Goal: Task Accomplishment & Management: Complete application form

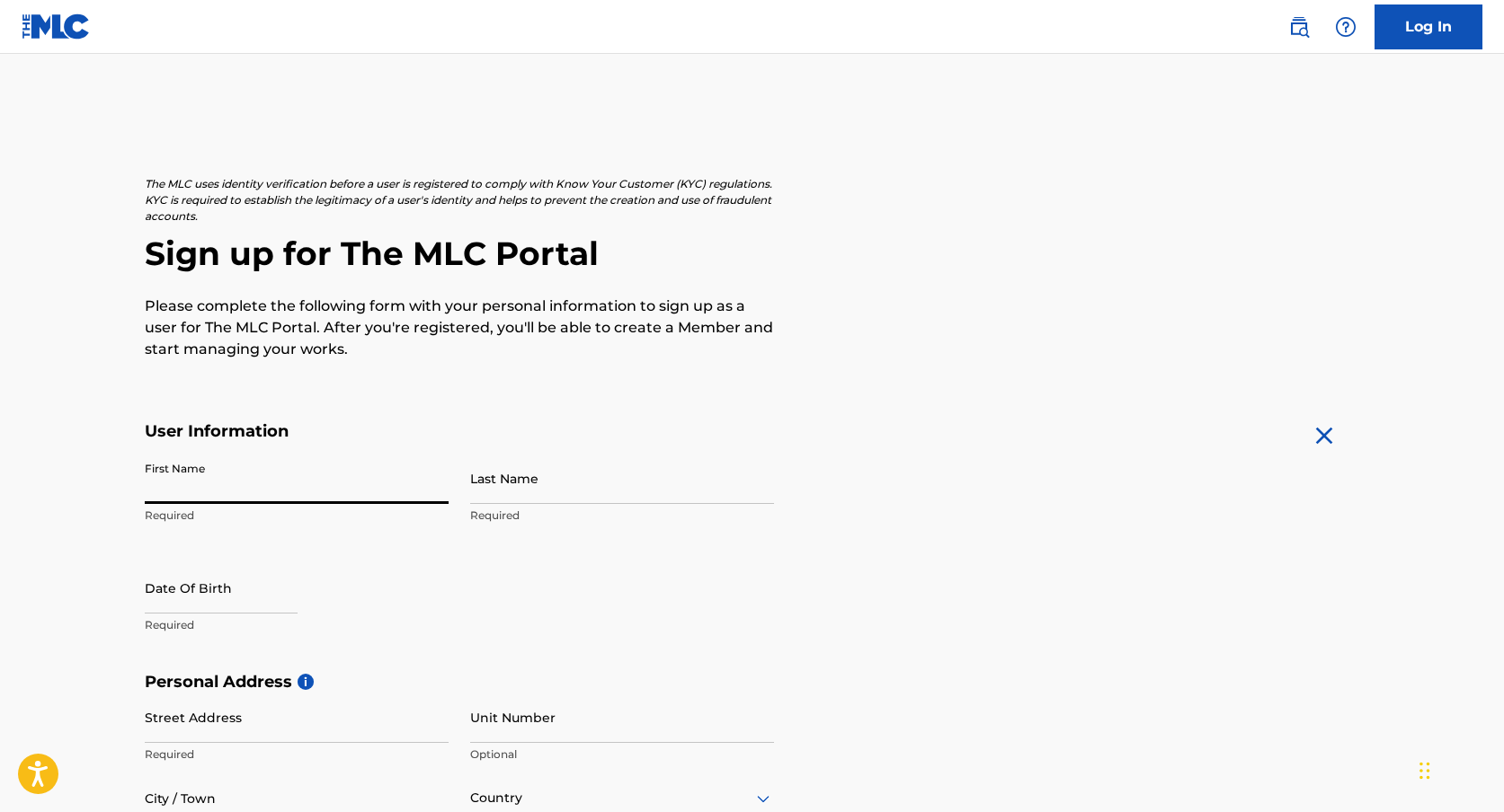
click at [262, 474] on input "First Name" at bounding box center [296, 478] width 304 height 51
type input "Jan"
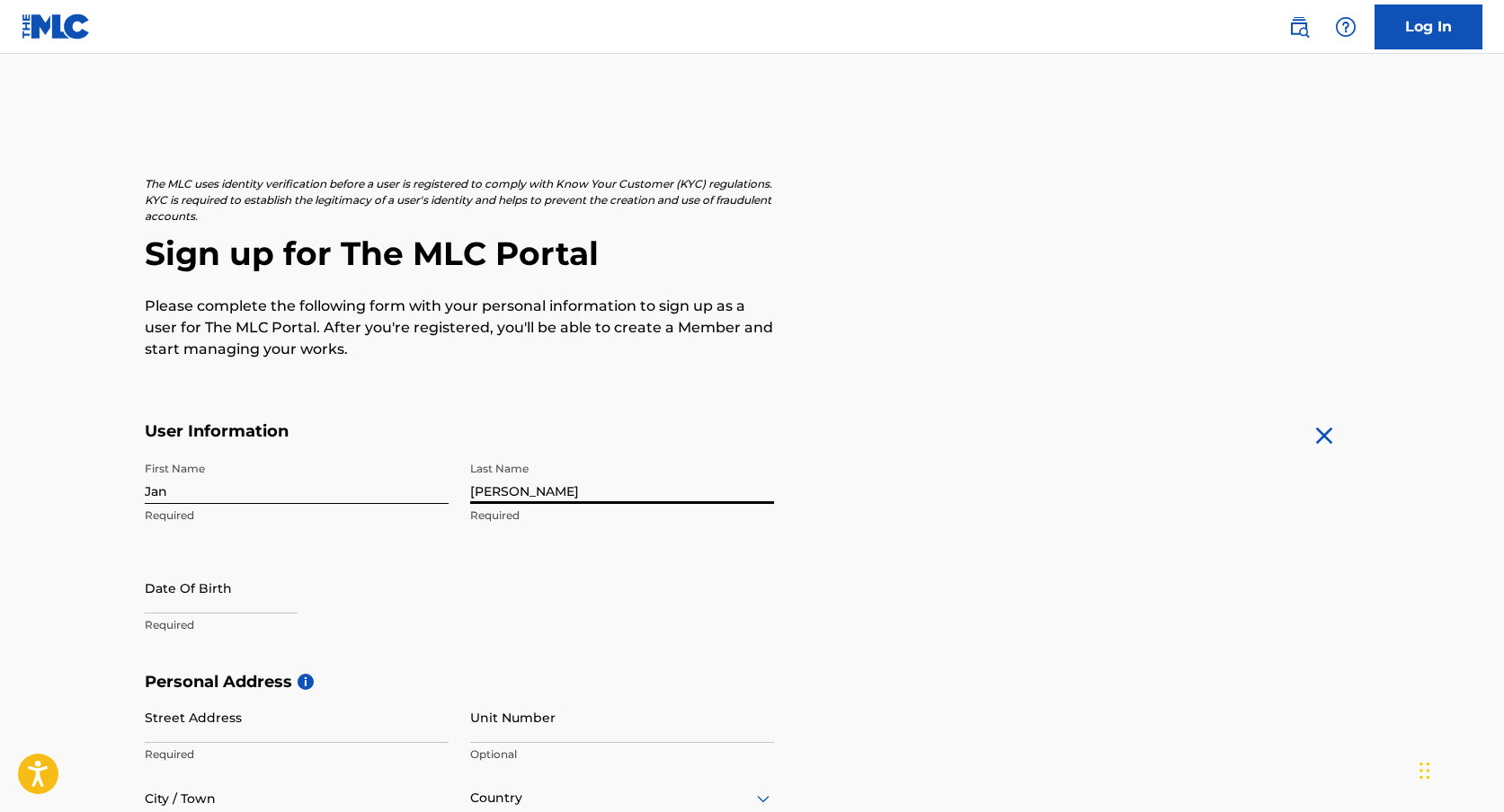
type input "[PERSON_NAME]"
select select "7"
select select "2025"
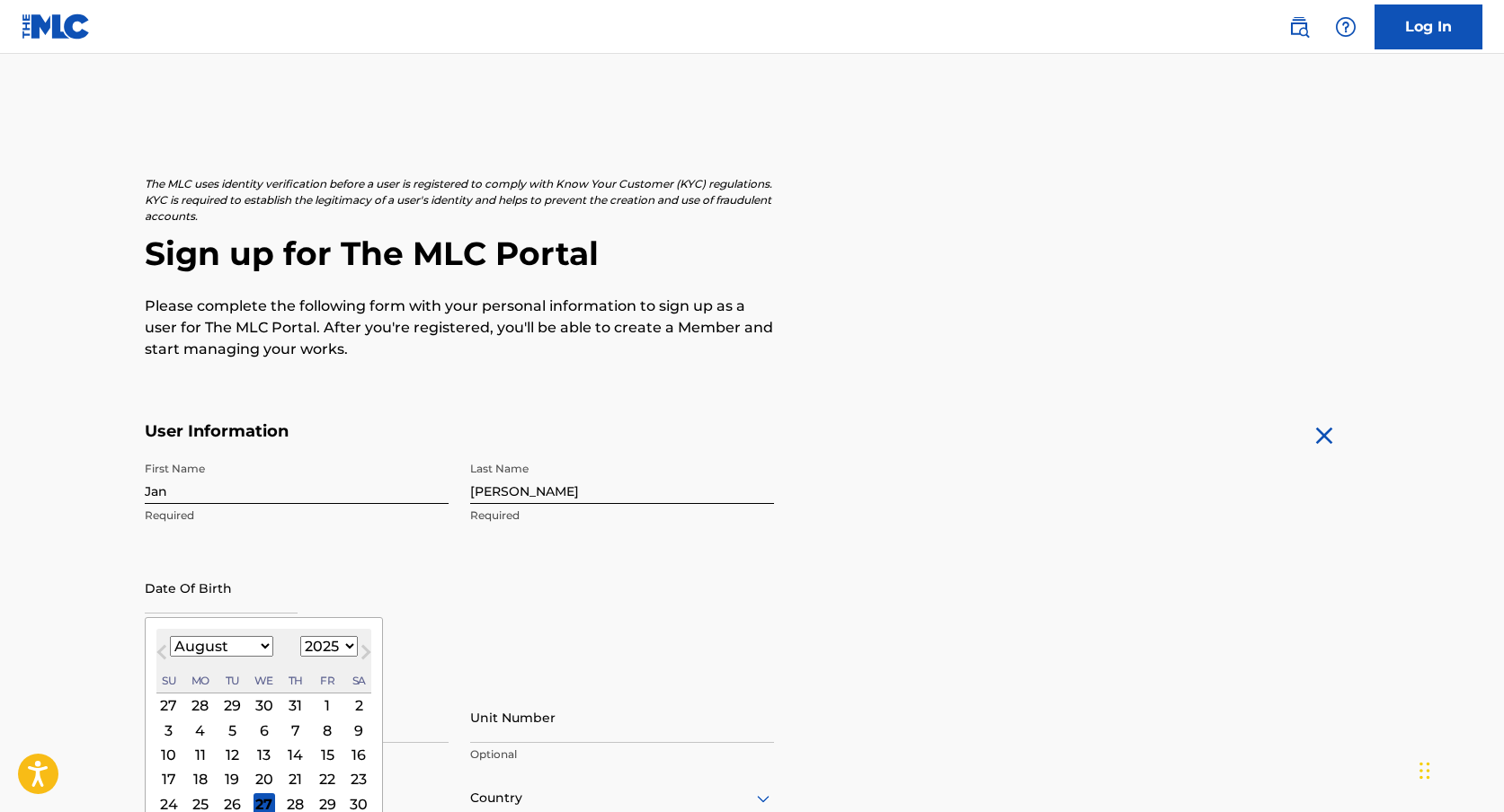
click at [209, 654] on select "January February March April May June July August September October November De…" at bounding box center [221, 646] width 103 height 21
select select "5"
click at [169, 636] on select "January February March April May June July August September October November De…" at bounding box center [221, 646] width 103 height 21
click at [313, 648] on select "1900 1901 1902 1903 1904 1905 1906 1907 1908 1909 1910 1911 1912 1913 1914 1915…" at bounding box center [329, 646] width 57 height 21
select select "1984"
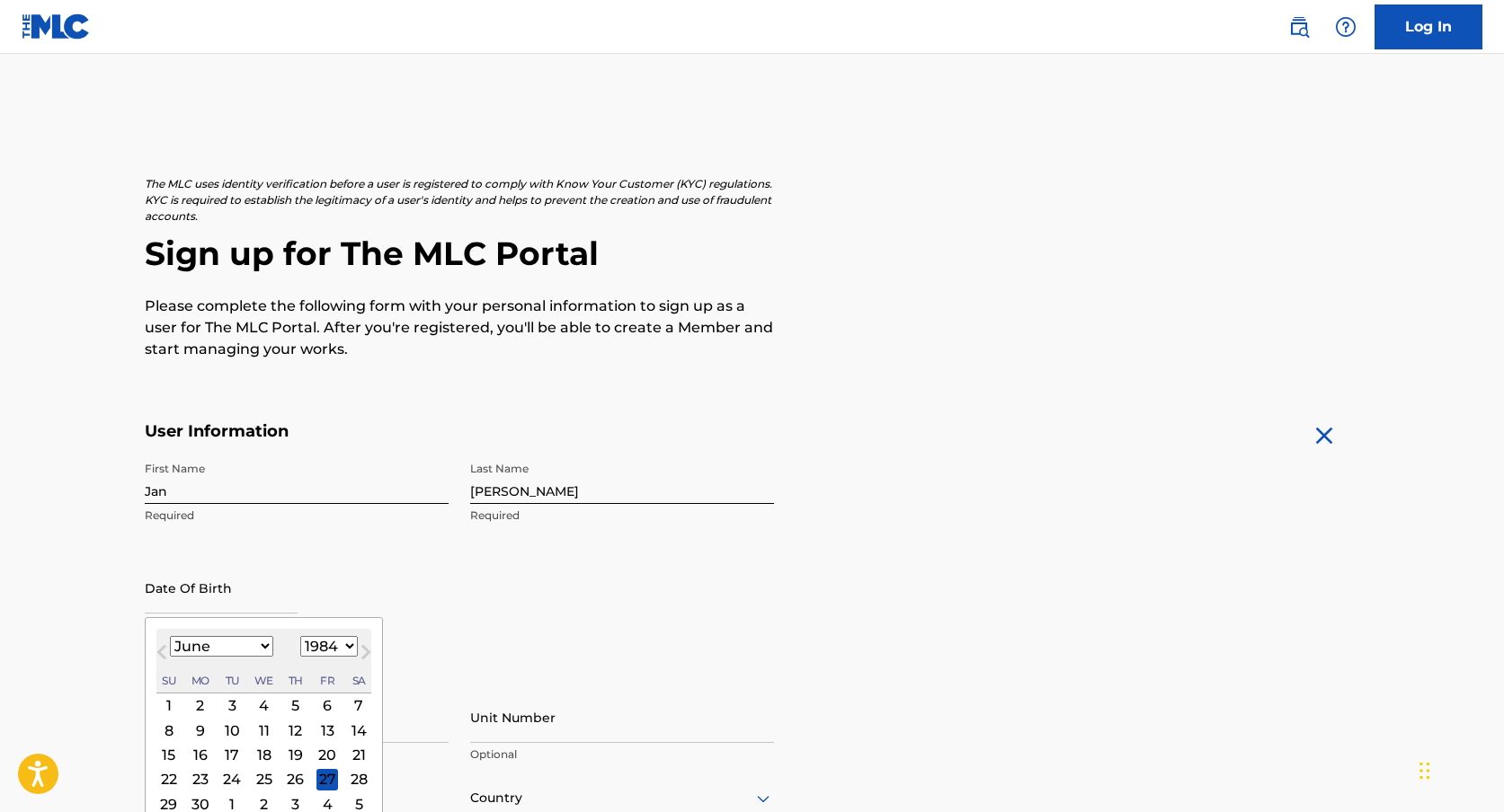
click at [300, 636] on select "1900 1901 1902 1903 1904 1905 1906 1907 1908 1909 1910 1911 1912 1913 1914 1915…" at bounding box center [329, 646] width 57 height 21
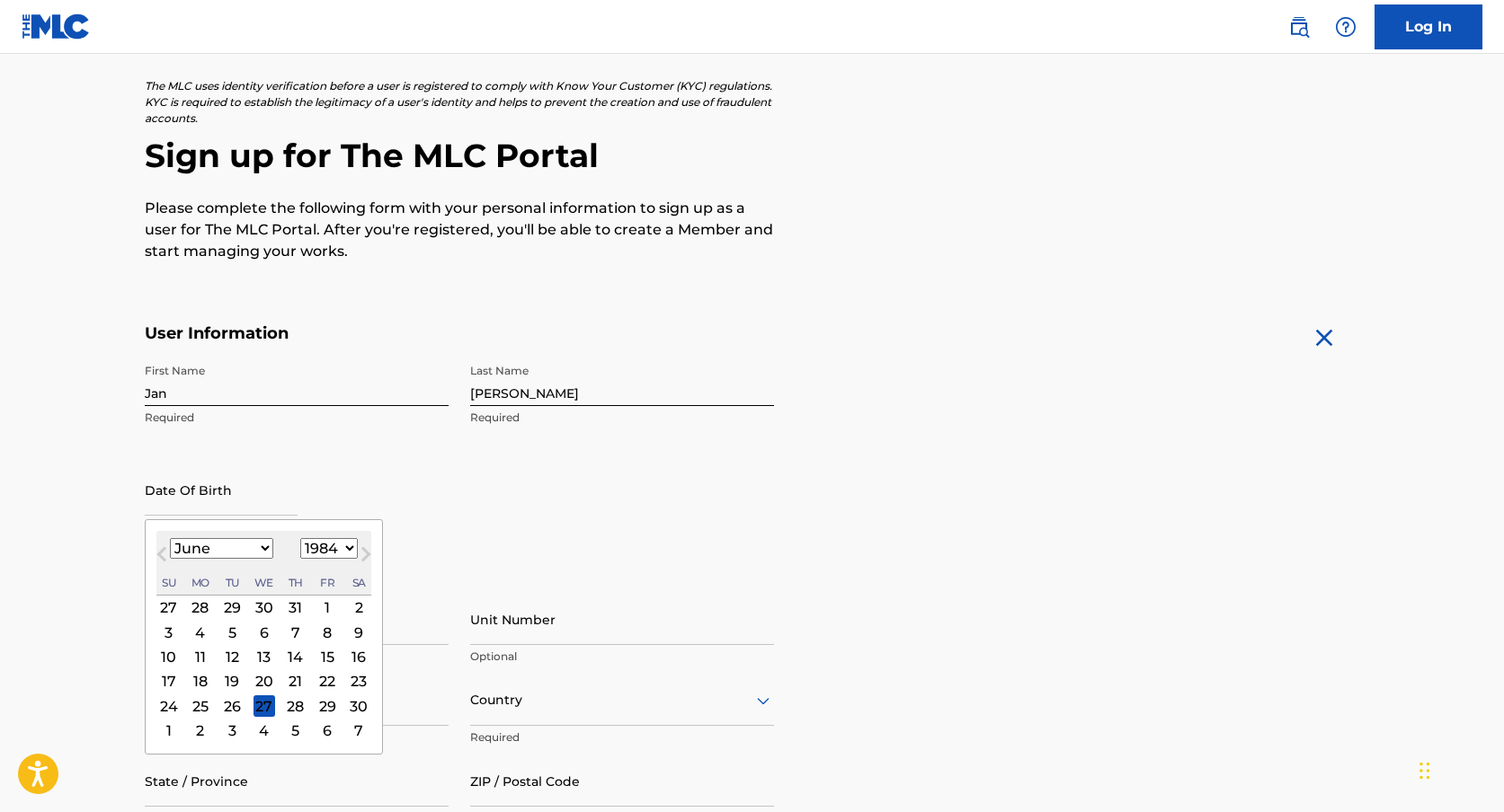
scroll to position [102, 0]
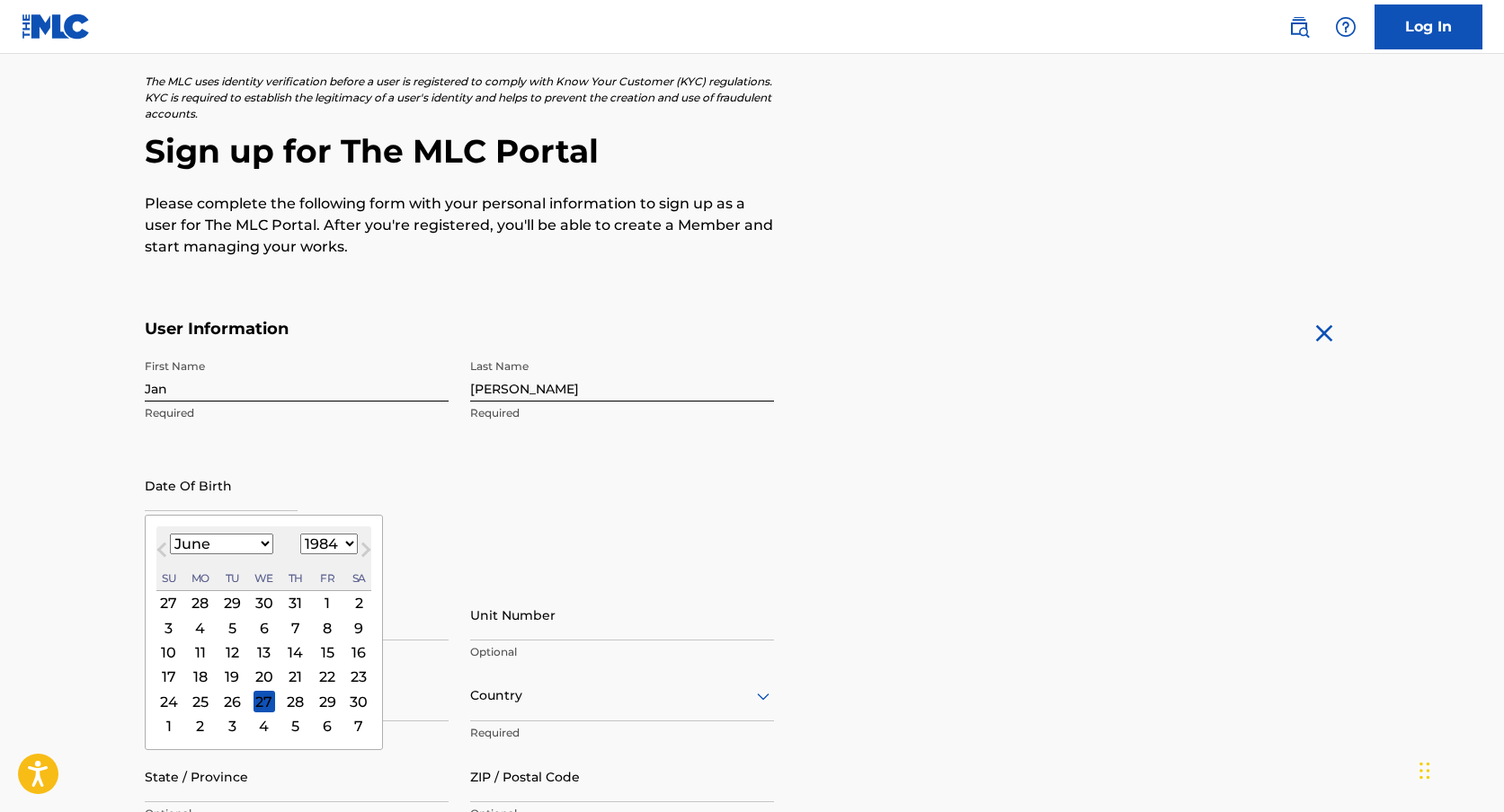
click at [324, 675] on div "22" at bounding box center [327, 676] width 22 height 22
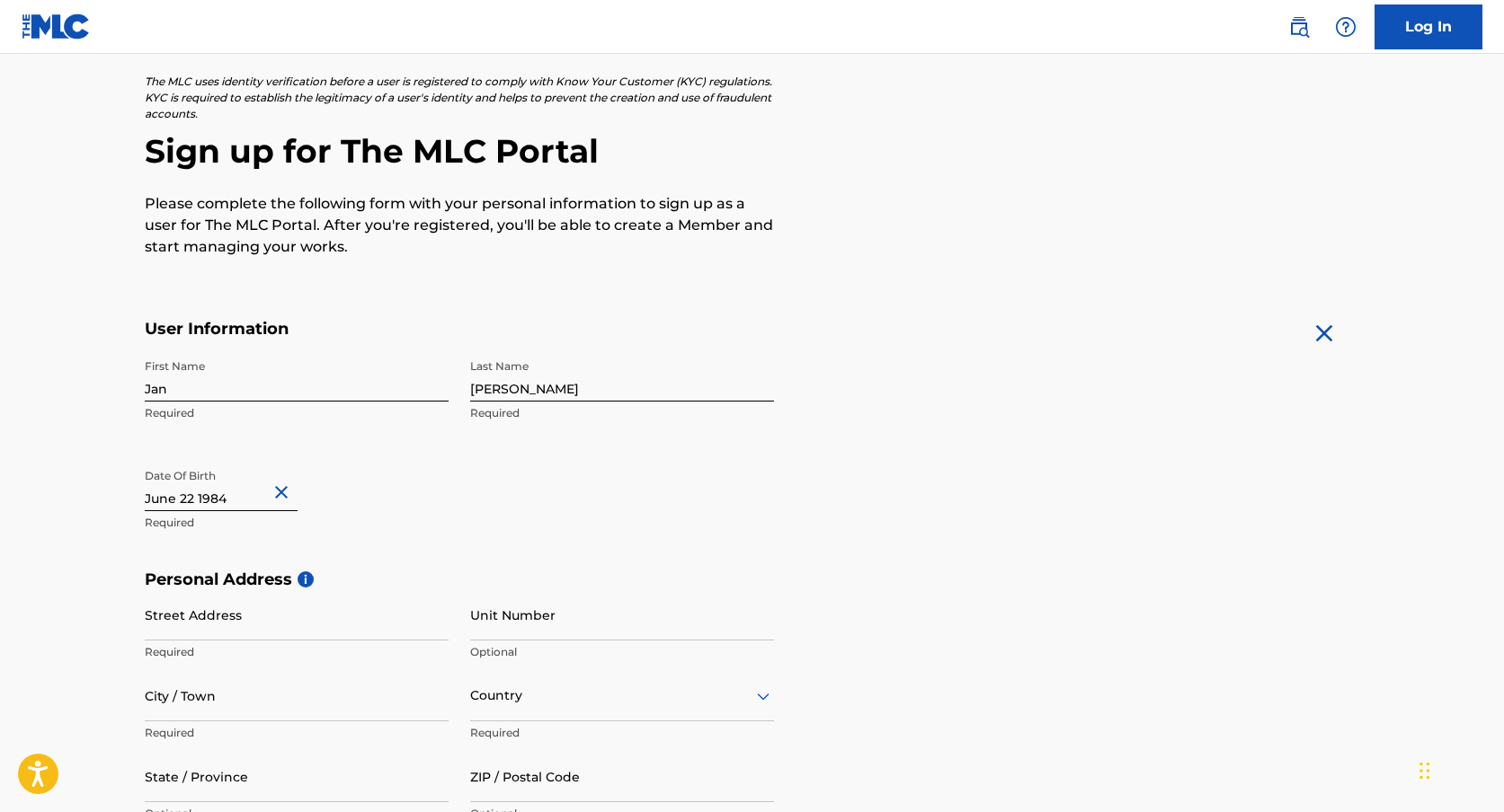
click at [355, 622] on input "Street Address" at bounding box center [296, 615] width 304 height 51
type input "[PERSON_NAME] Str"
type input "8"
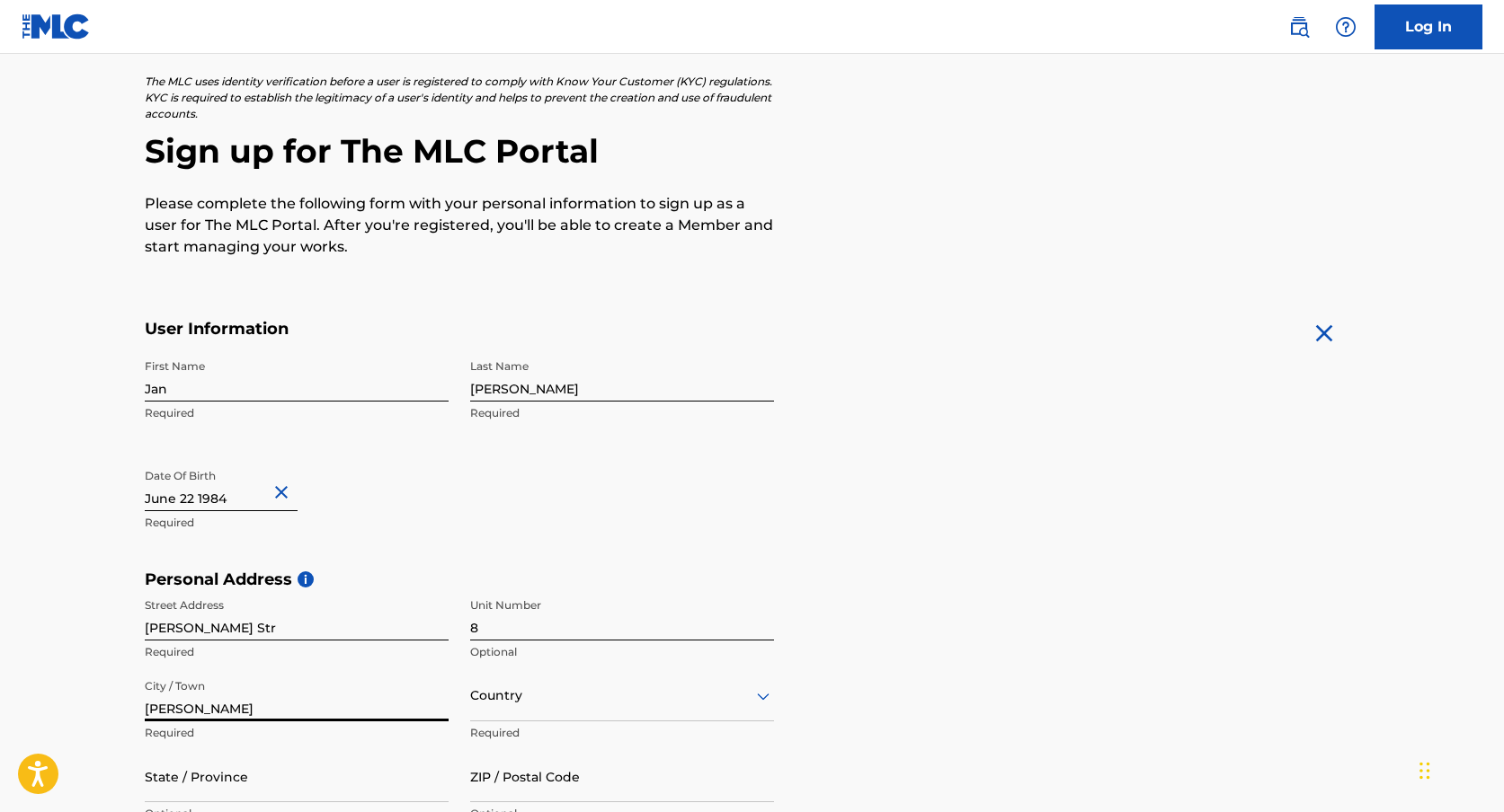
type input "[PERSON_NAME]"
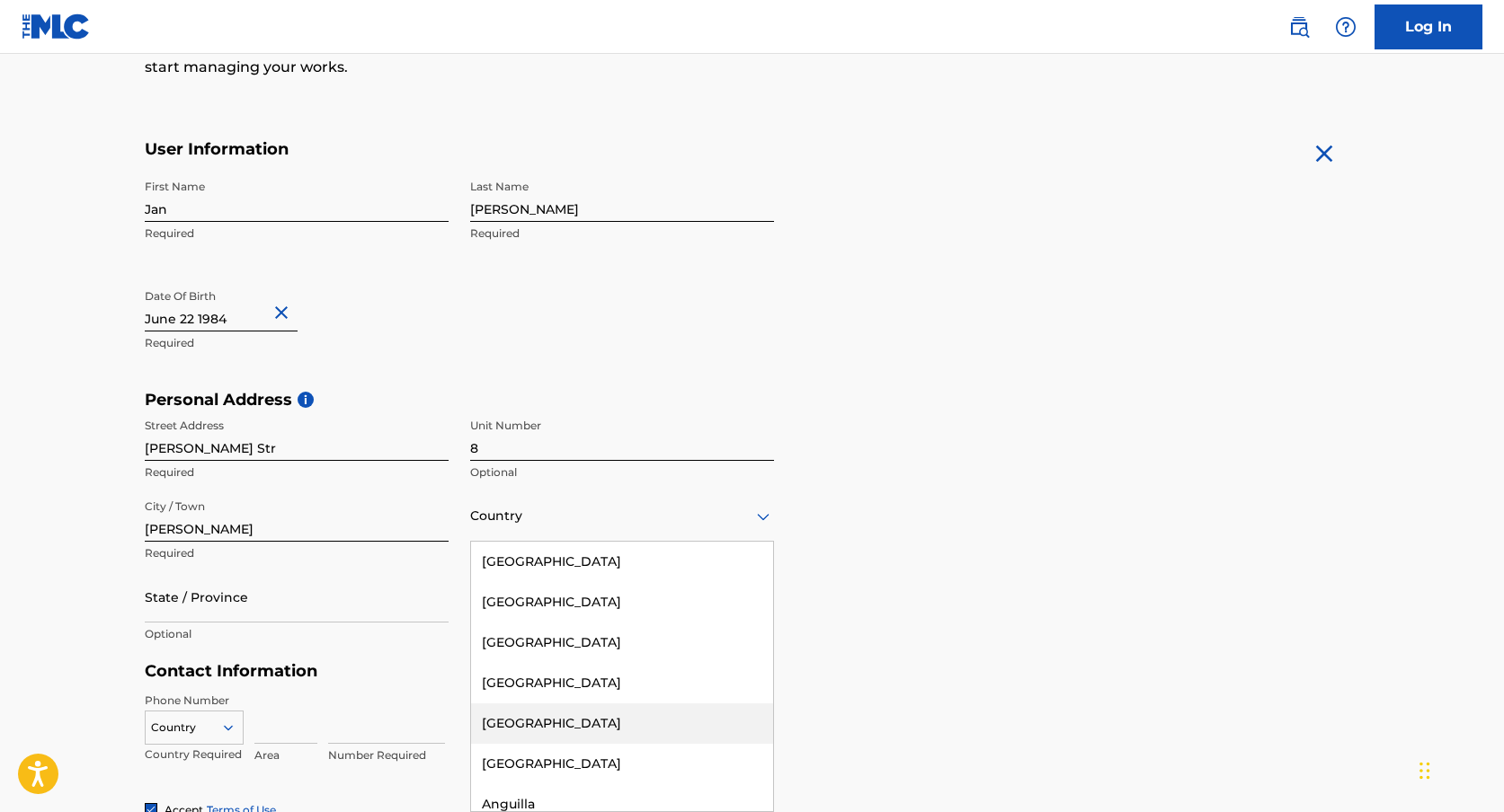
click at [552, 542] on div "[GEOGRAPHIC_DATA], 5 of 223. 223 results available. Use Up and Down to choose o…" at bounding box center [621, 516] width 304 height 51
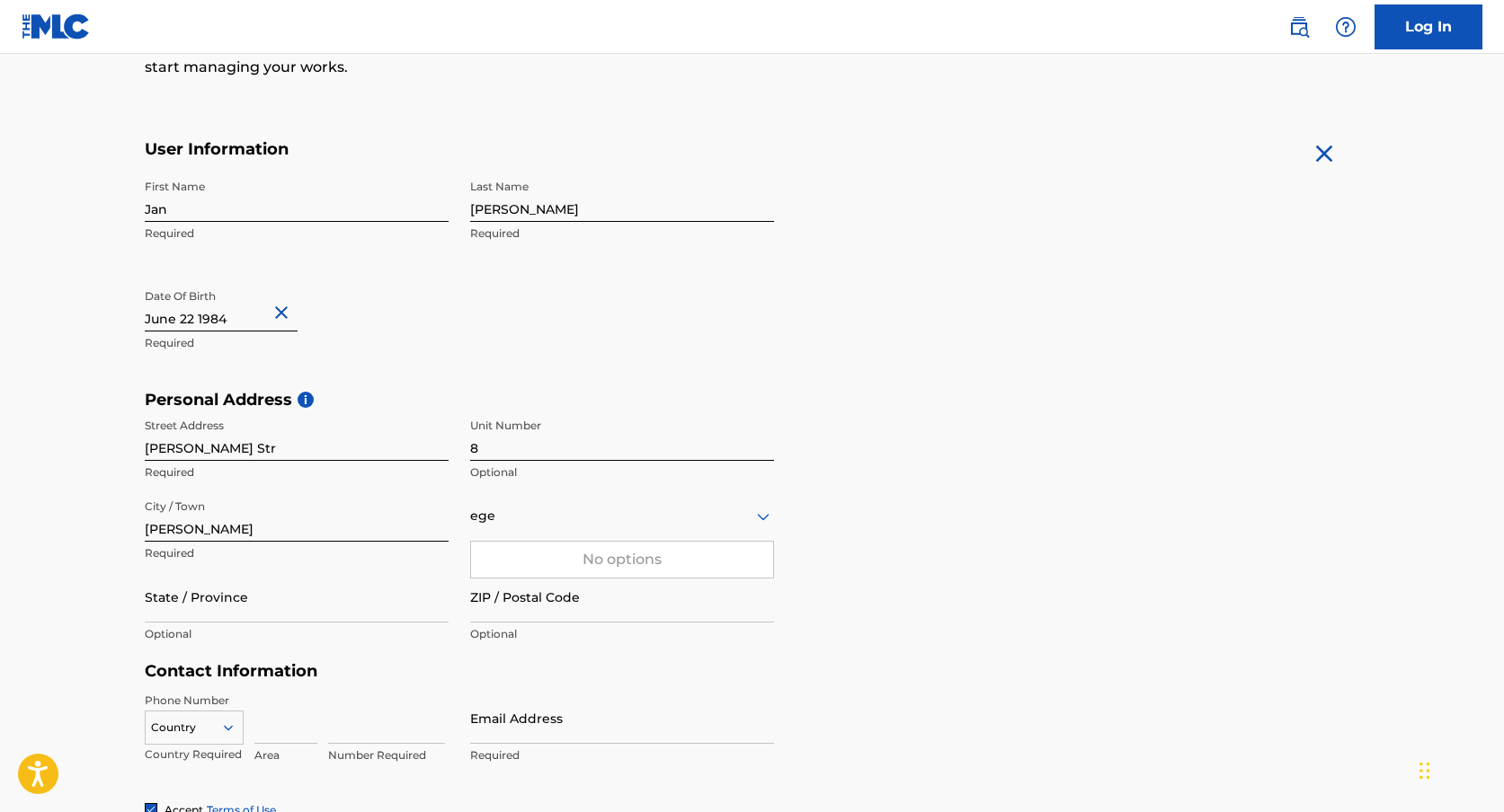
type input "[PERSON_NAME]"
click at [603, 563] on div "No options" at bounding box center [621, 559] width 302 height 36
click at [556, 518] on div "[PERSON_NAME]" at bounding box center [621, 516] width 304 height 23
click at [545, 532] on div "Country [PERSON_NAME]" at bounding box center [621, 516] width 304 height 51
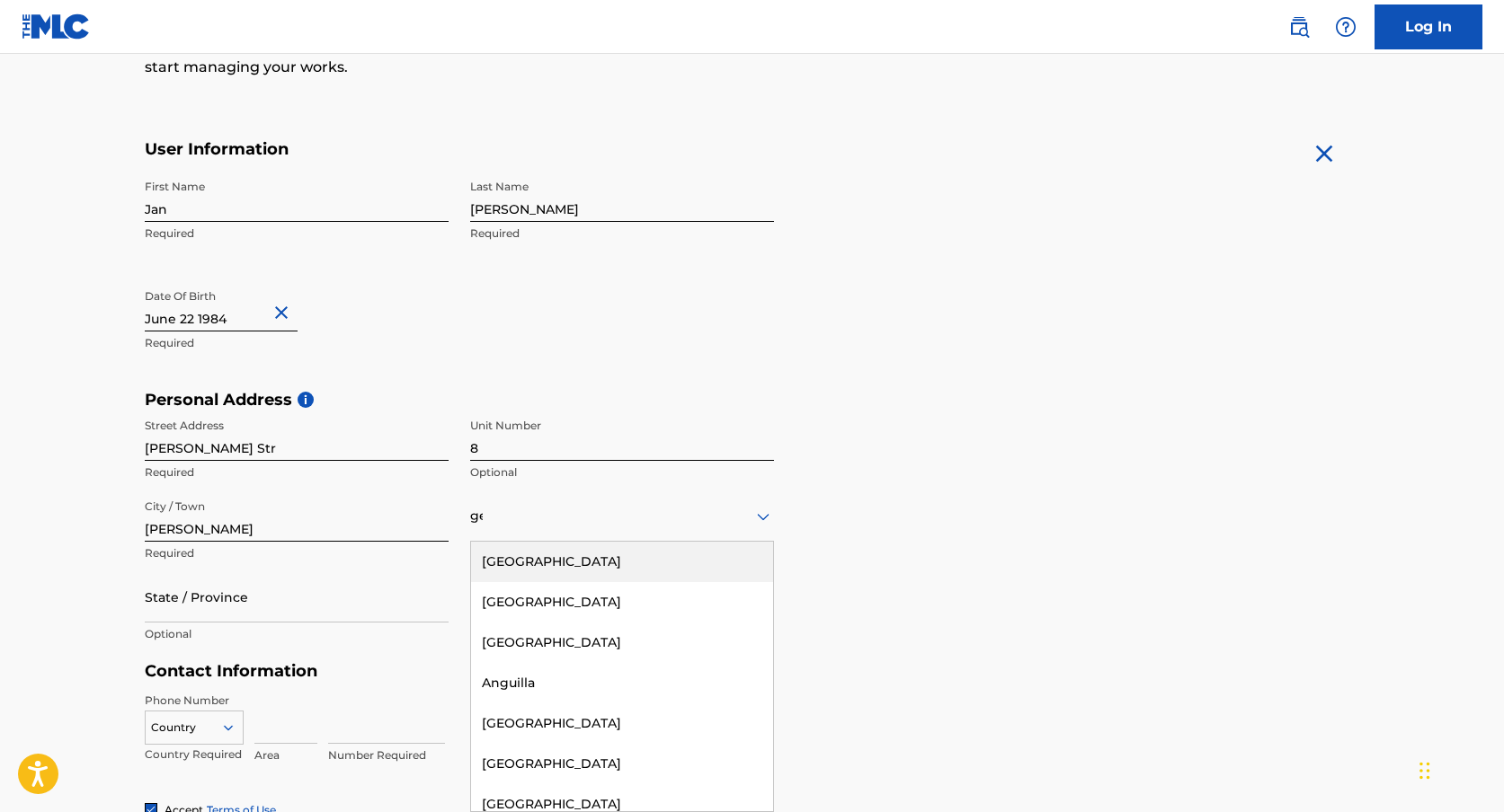
type input "ger"
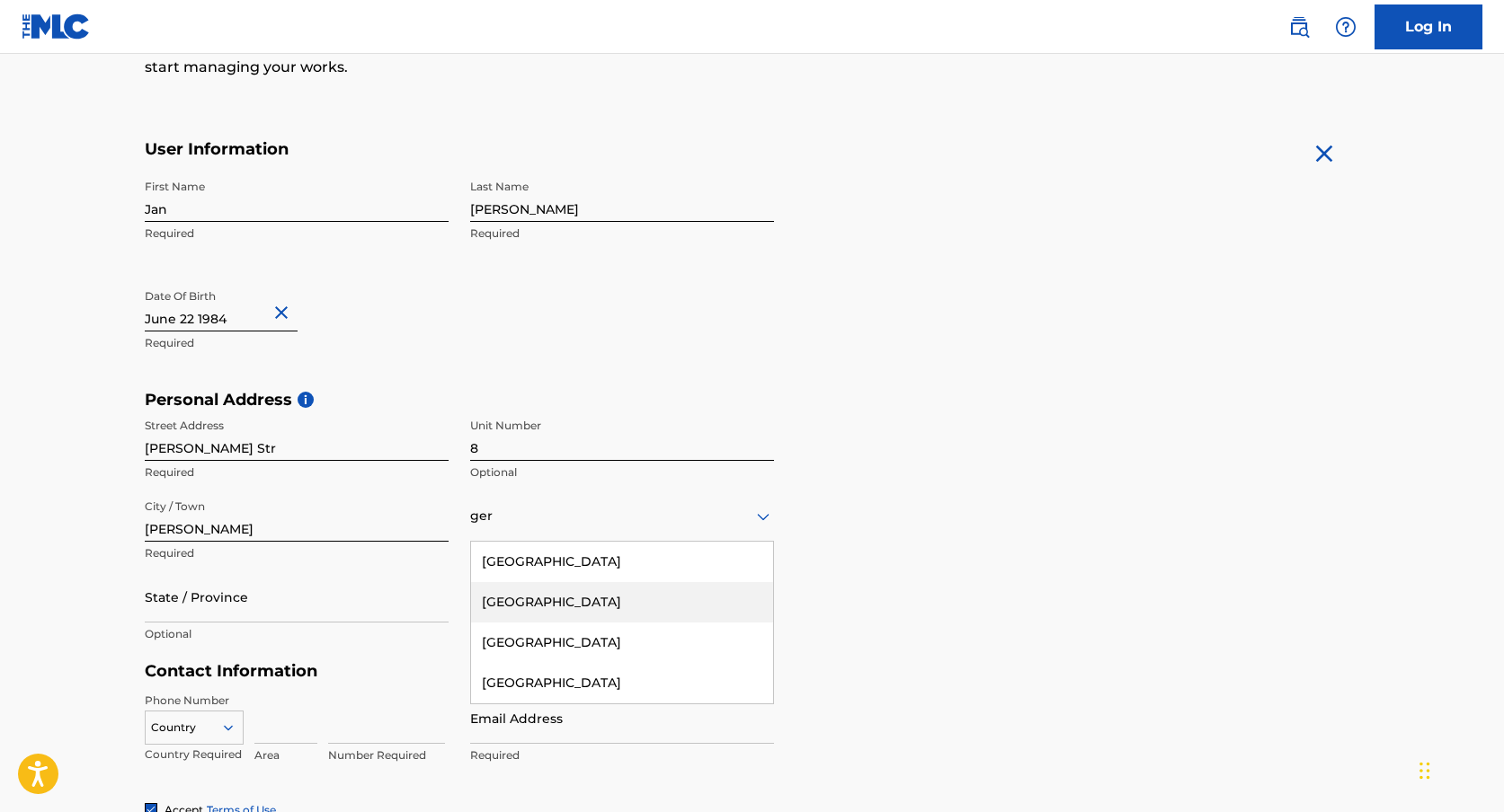
click at [534, 595] on div "[GEOGRAPHIC_DATA]" at bounding box center [621, 602] width 302 height 41
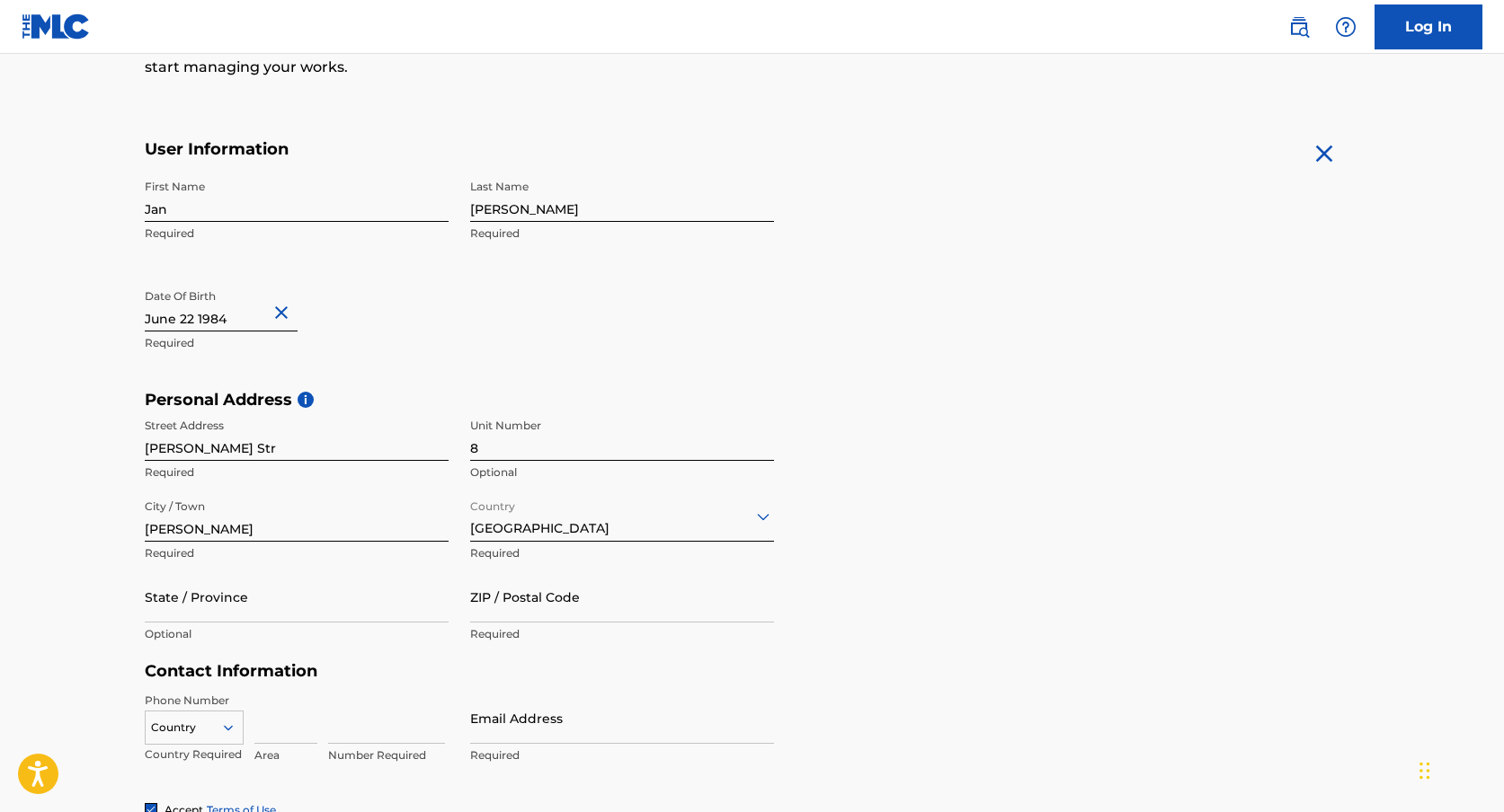
click at [380, 611] on input "State / Province" at bounding box center [296, 597] width 304 height 51
type input "RP"
click at [529, 611] on input "ZIP / Postal Code" at bounding box center [621, 597] width 304 height 51
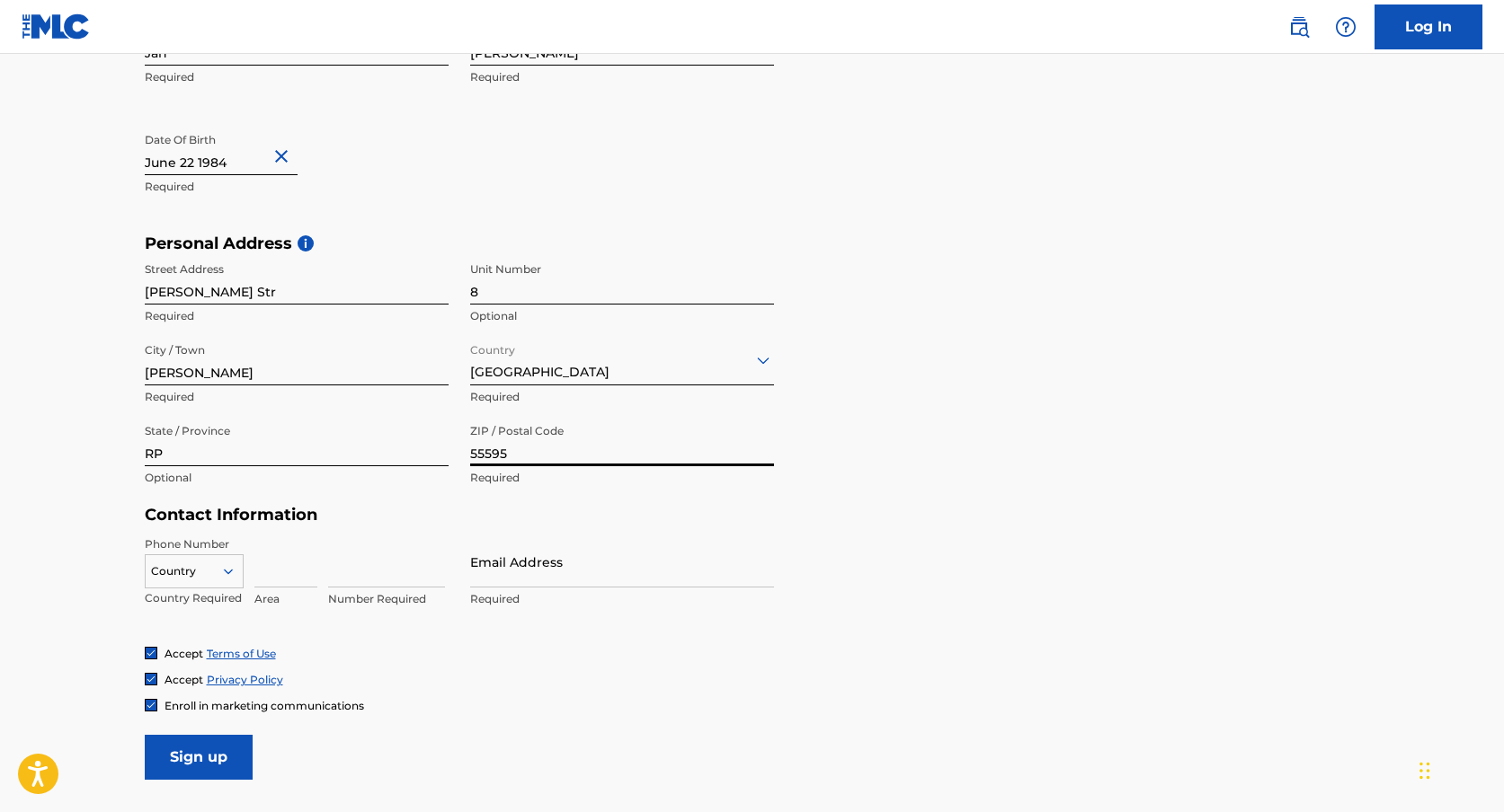
type input "55595"
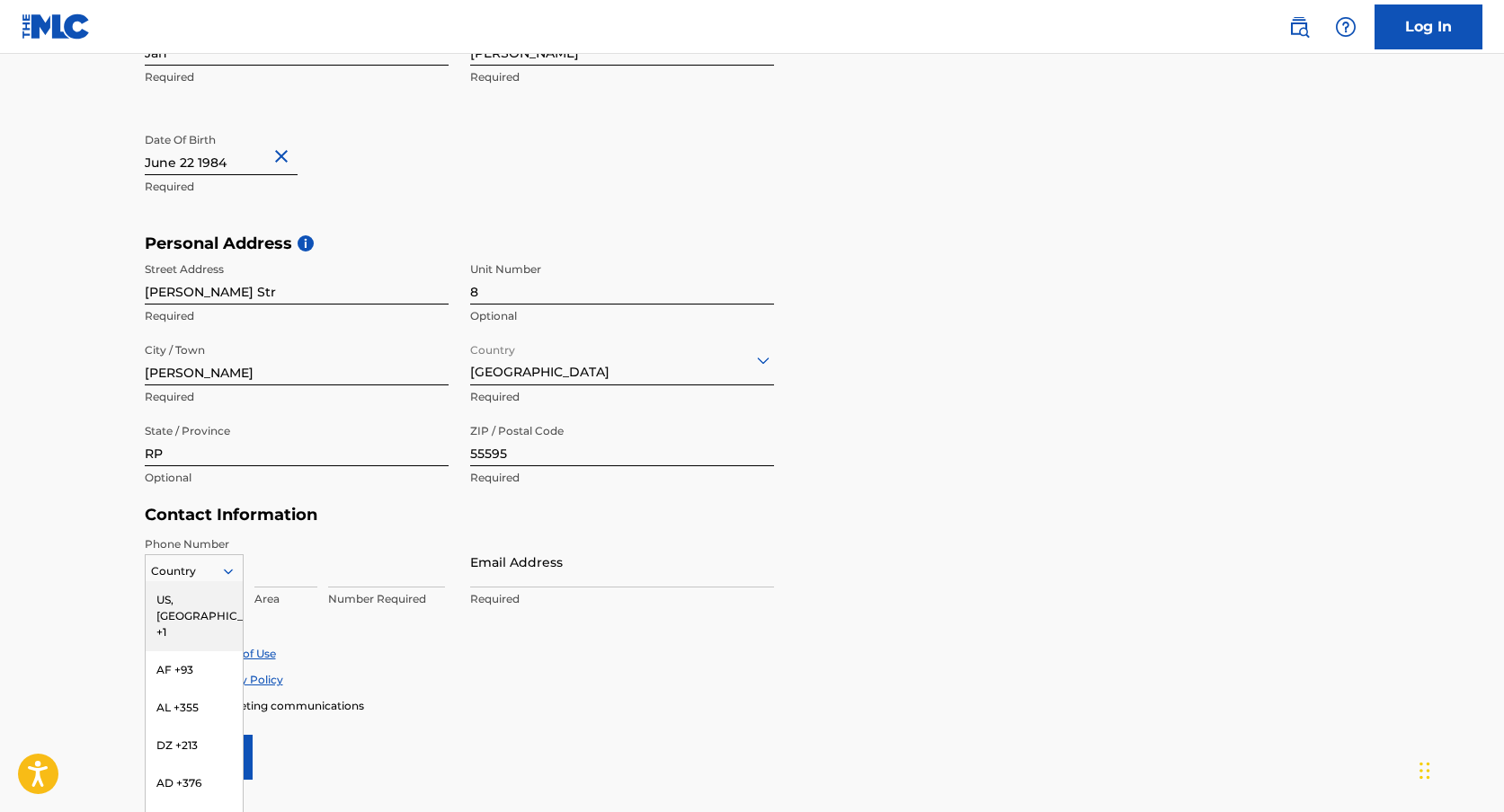
scroll to position [477, 0]
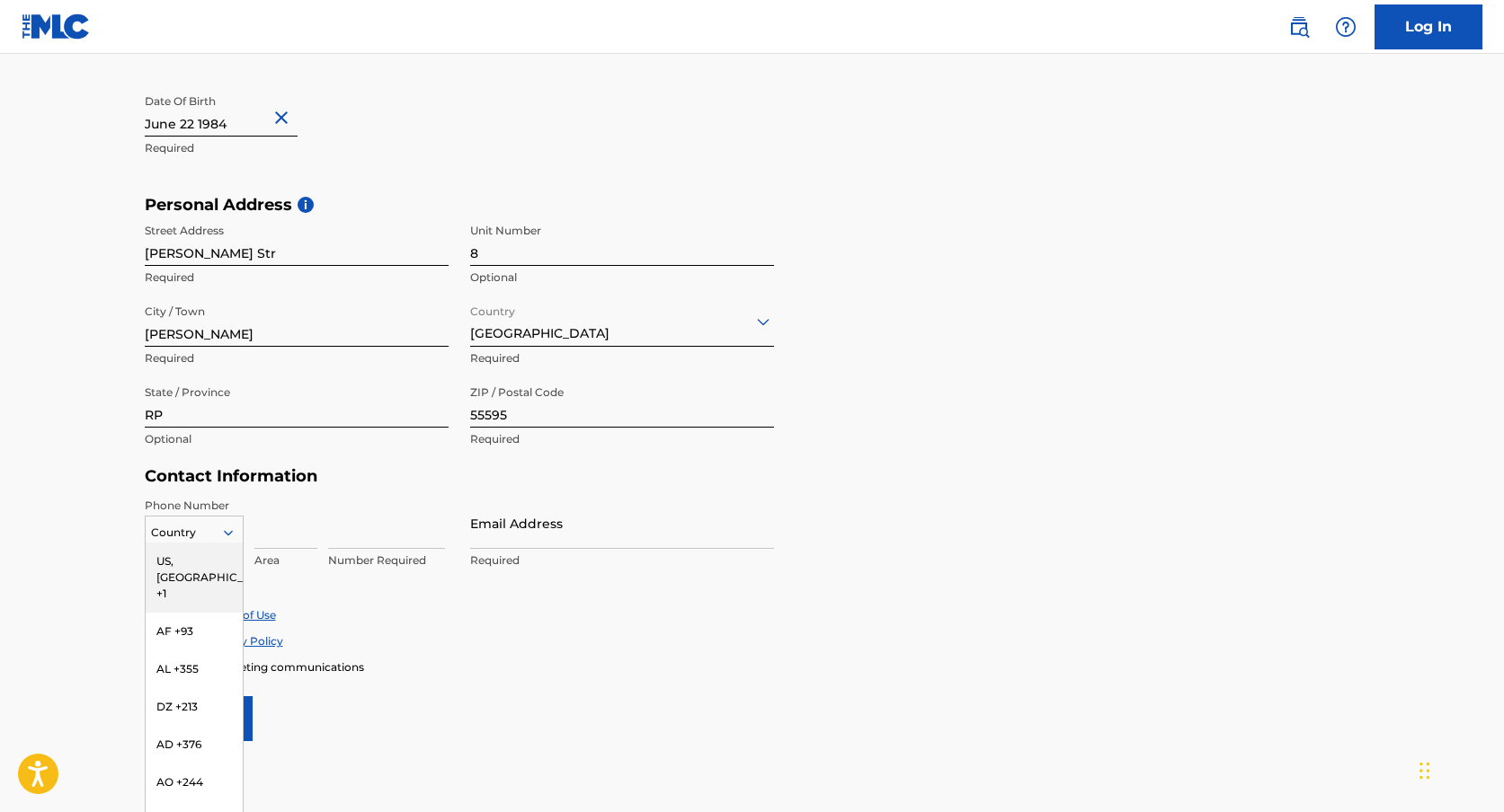
click at [208, 543] on div "US, [GEOGRAPHIC_DATA] +1, 1 of 216. 216 results available. Use Up and Down to c…" at bounding box center [194, 529] width 99 height 27
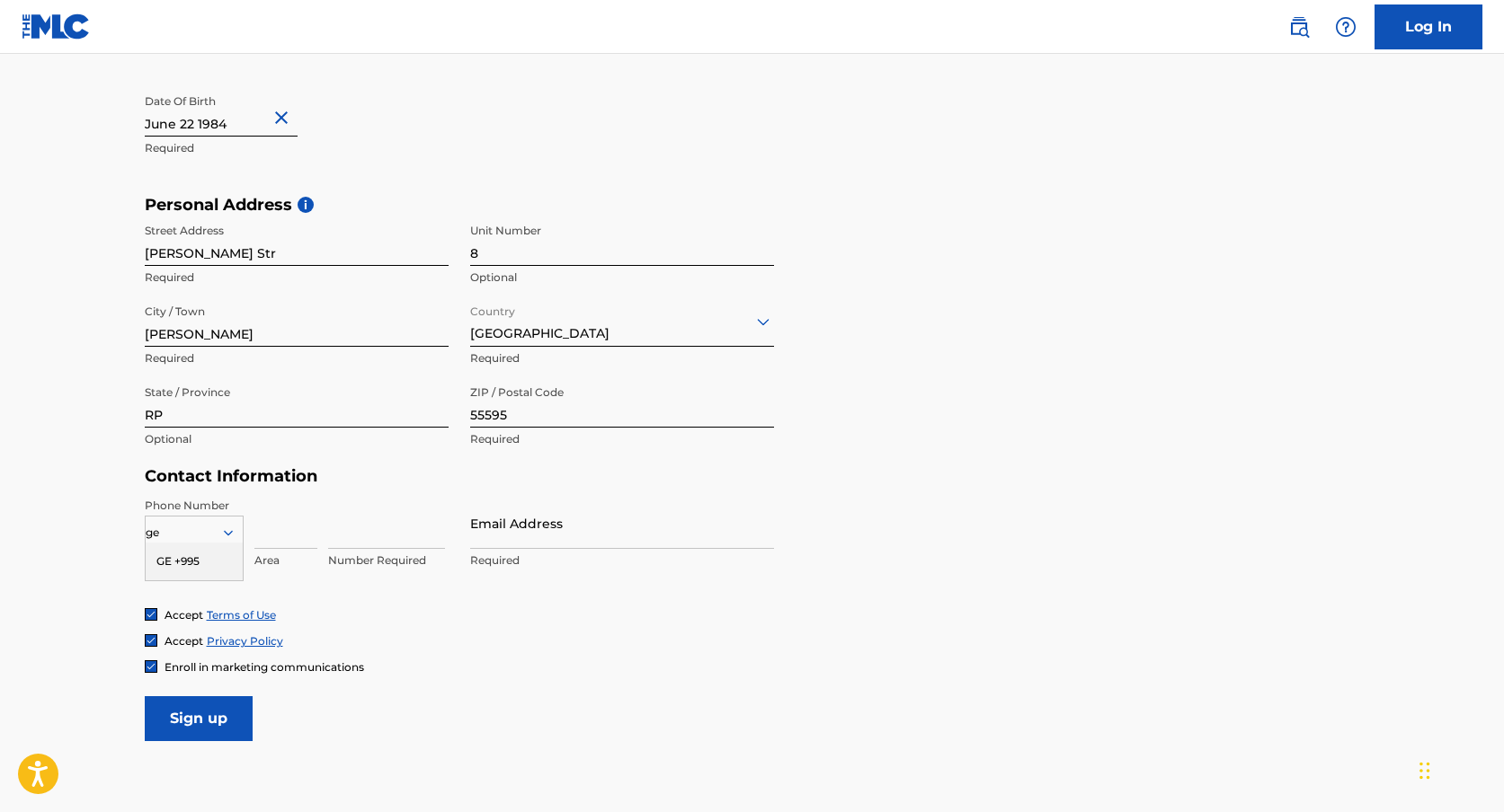
type input "g"
type input "+49"
click at [212, 563] on div "DE +49" at bounding box center [194, 561] width 97 height 38
click at [287, 538] on input at bounding box center [286, 524] width 63 height 51
type input "170"
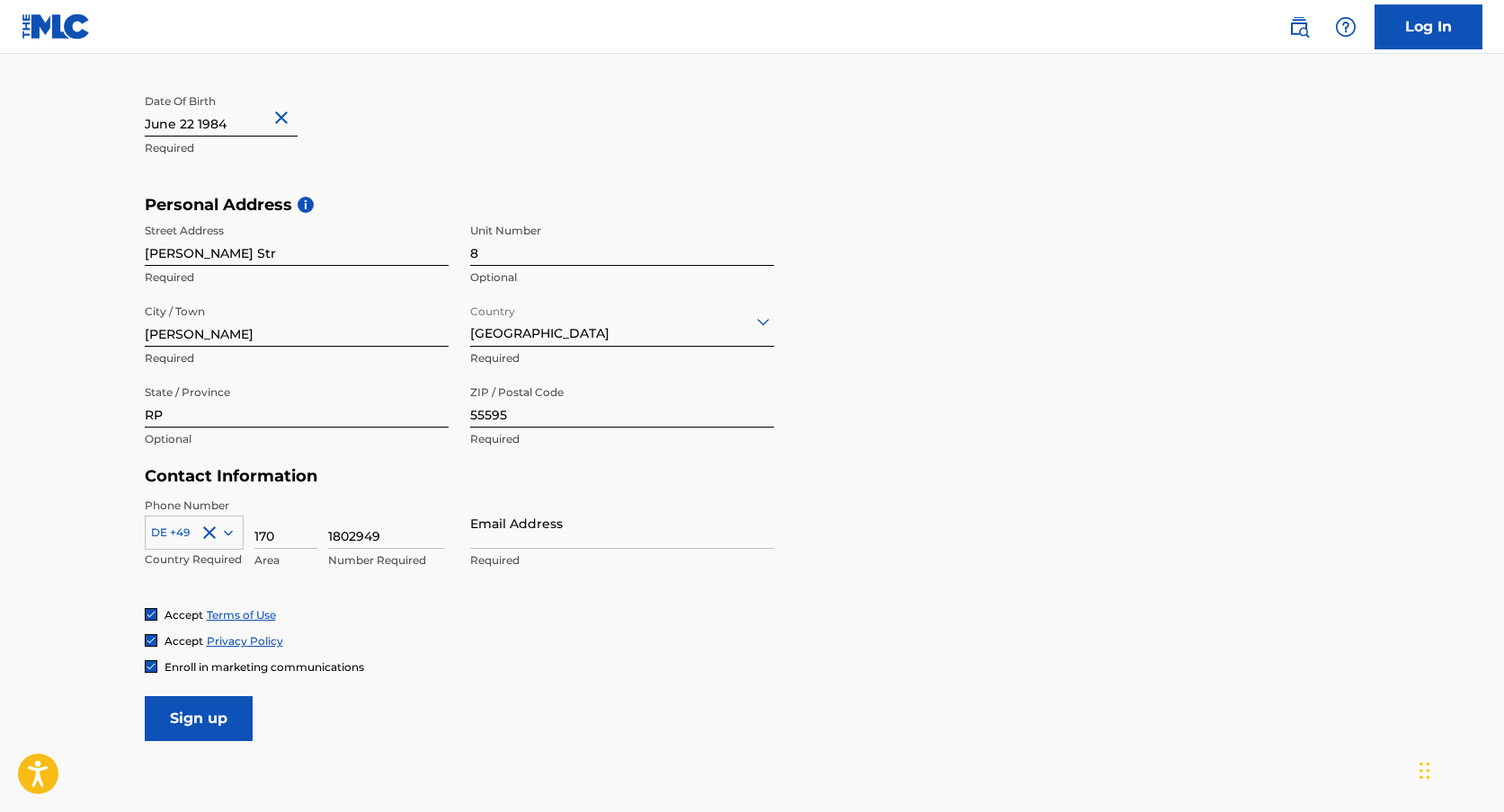
type input "1802949"
click at [554, 539] on input "Email Address" at bounding box center [621, 524] width 304 height 51
type input "i@[DOMAIN_NAME][PERSON_NAME]"
click at [229, 720] on input "Sign up" at bounding box center [198, 718] width 108 height 45
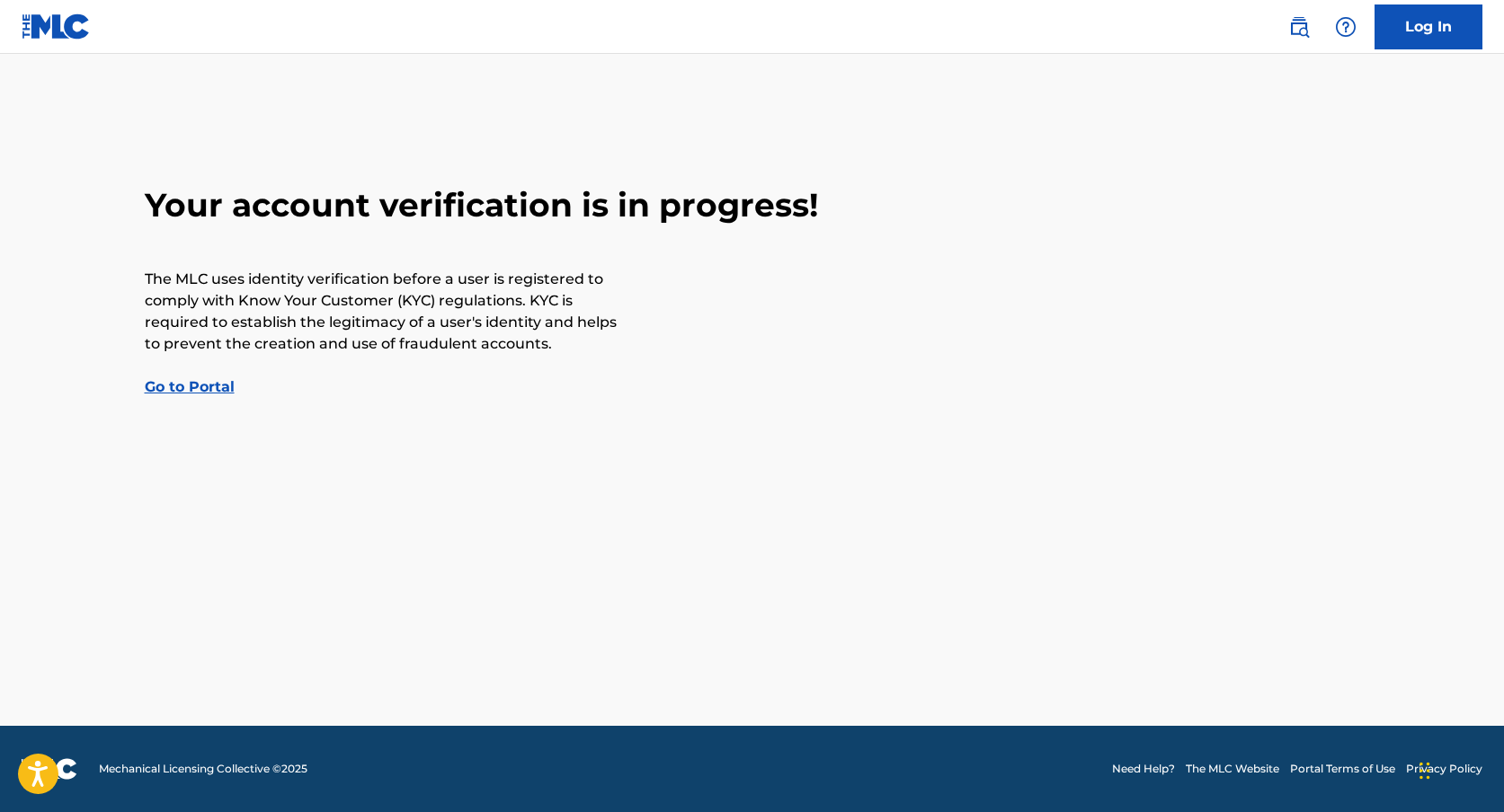
click at [158, 381] on link "Go to Portal" at bounding box center [189, 386] width 90 height 17
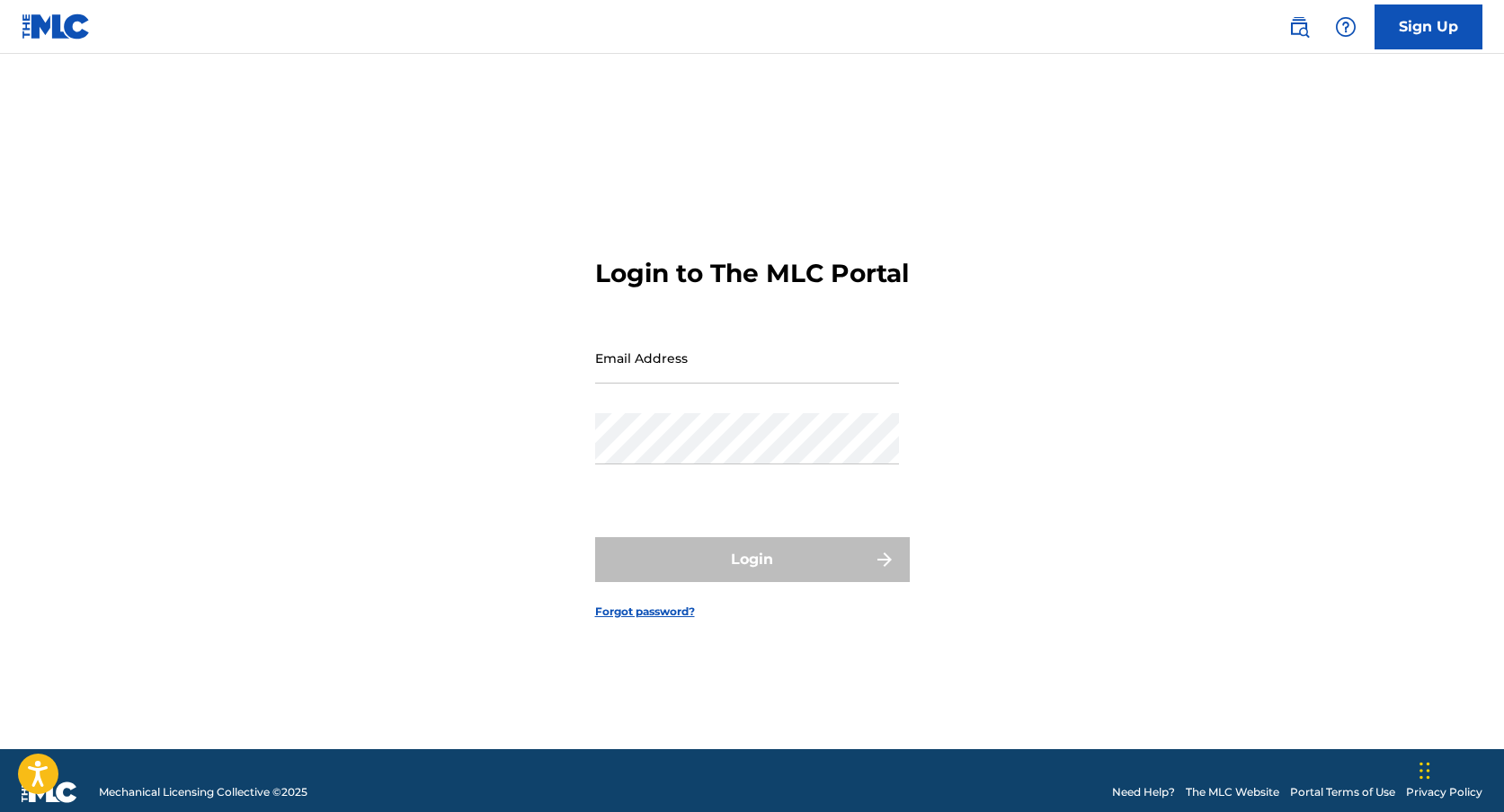
click at [681, 380] on input "Email Address" at bounding box center [747, 358] width 304 height 51
click at [739, 197] on form "Login to The MLC Portal Email Address Password Login Forgot password?" at bounding box center [753, 424] width 315 height 651
